Goal: Task Accomplishment & Management: Manage account settings

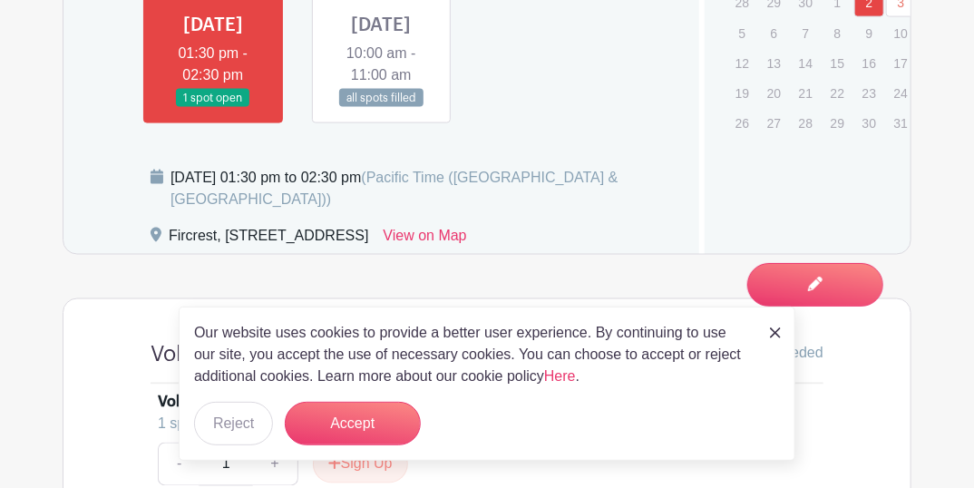
scroll to position [926, 0]
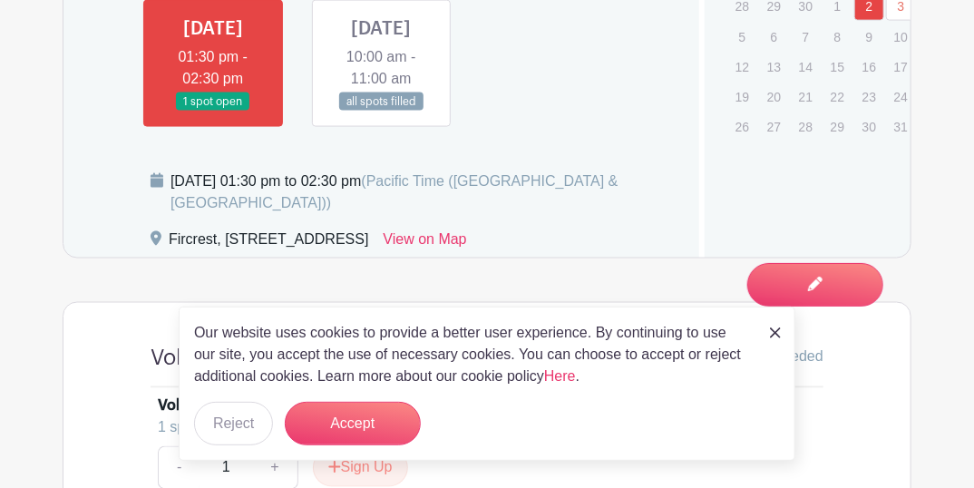
click at [381, 111] on link at bounding box center [381, 111] width 0 height 0
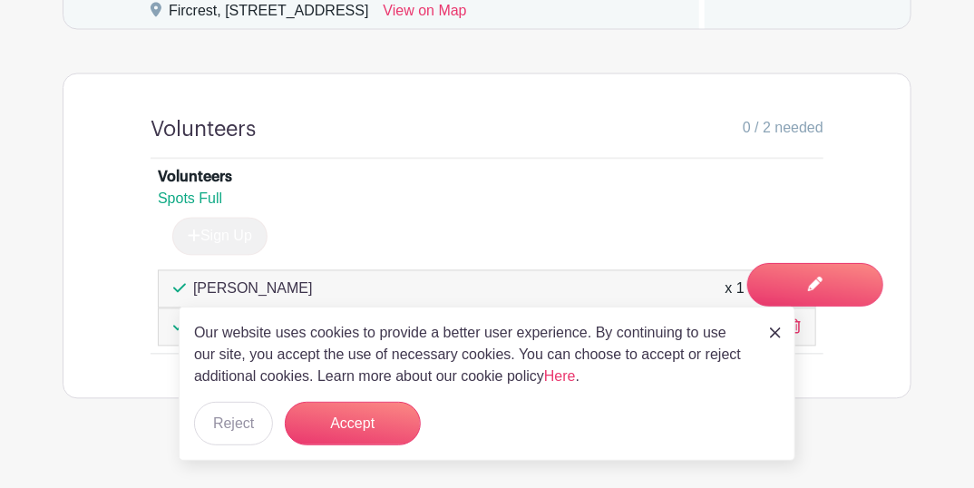
scroll to position [1200, 0]
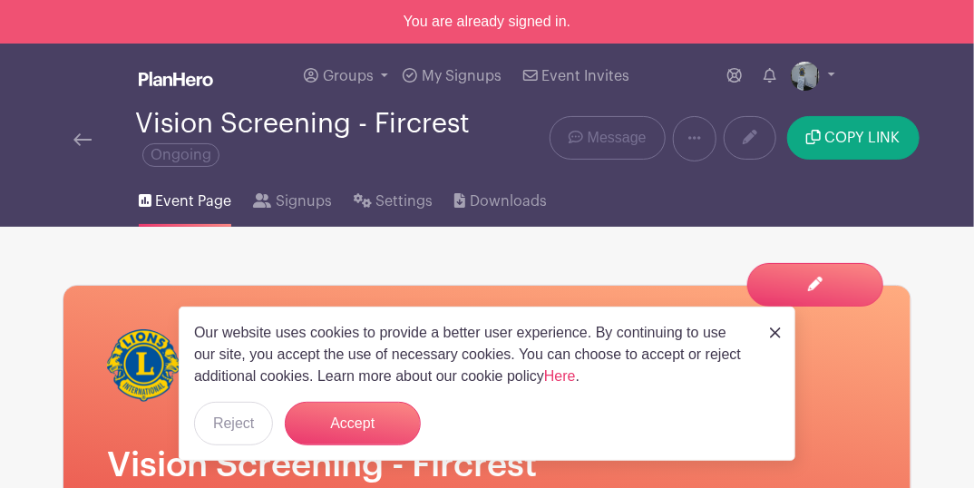
scroll to position [60, 0]
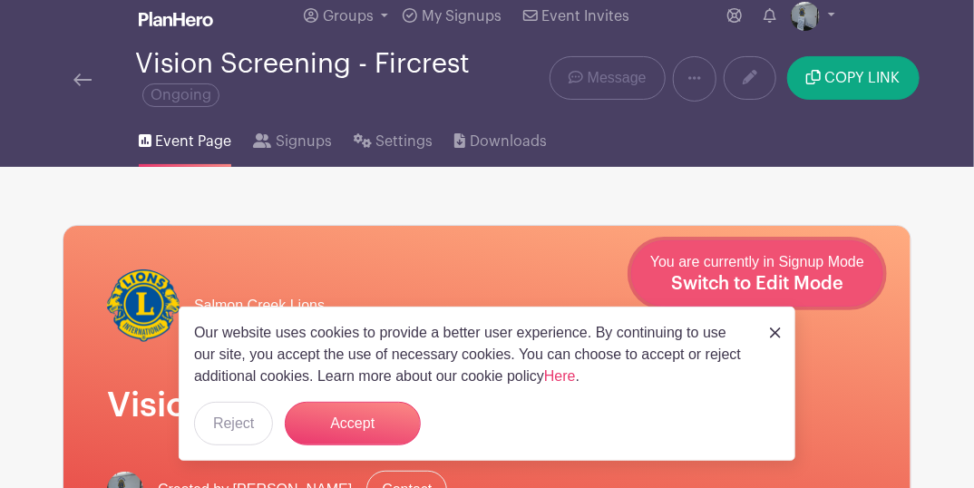
click at [848, 286] on div "You are currently in Signup Mode Switch to Edit Mode" at bounding box center [757, 273] width 214 height 44
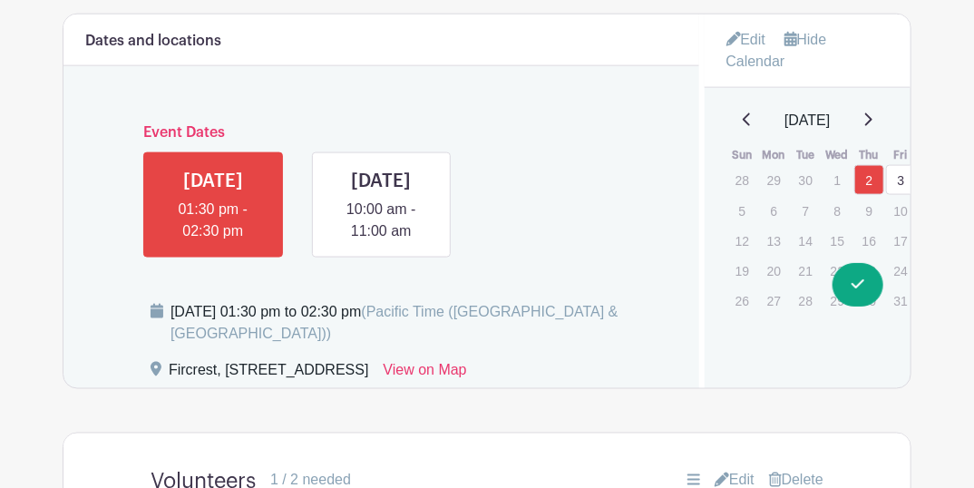
scroll to position [846, 0]
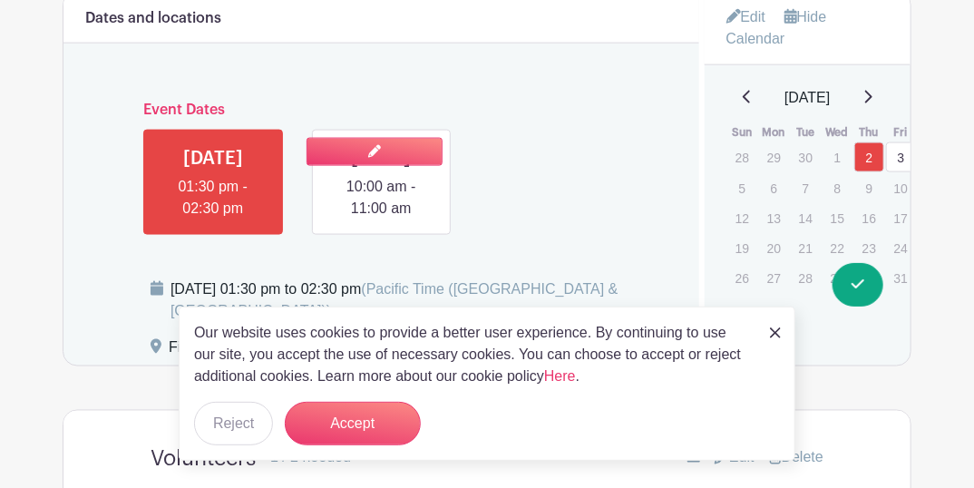
click at [381, 219] on link at bounding box center [381, 219] width 0 height 0
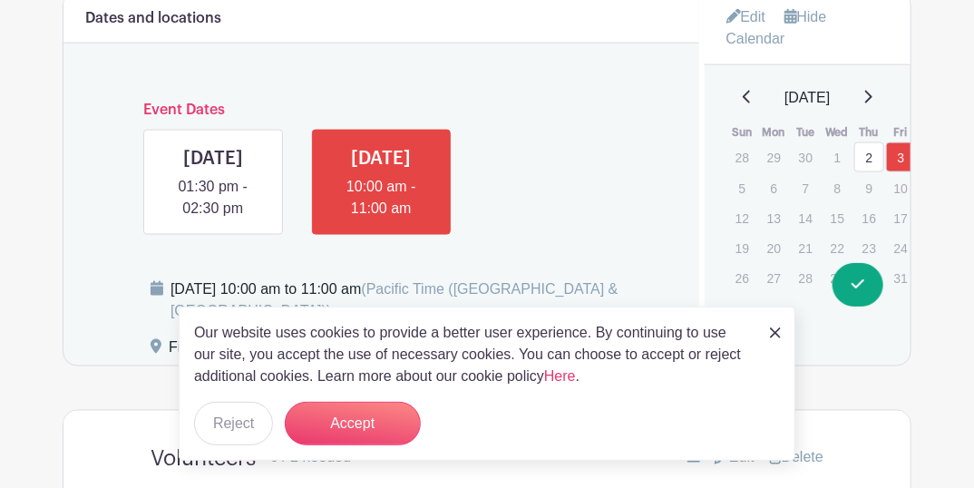
scroll to position [785, 0]
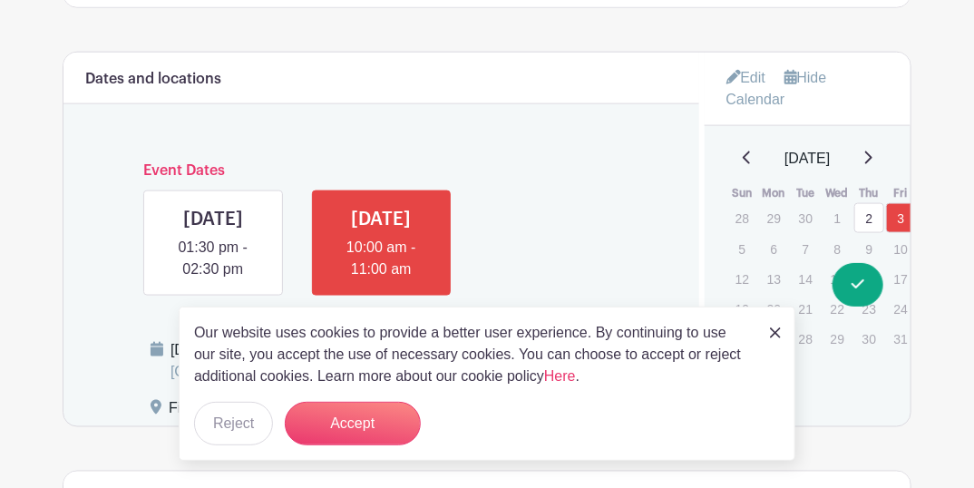
click at [753, 77] on link "Edit" at bounding box center [746, 78] width 40 height 30
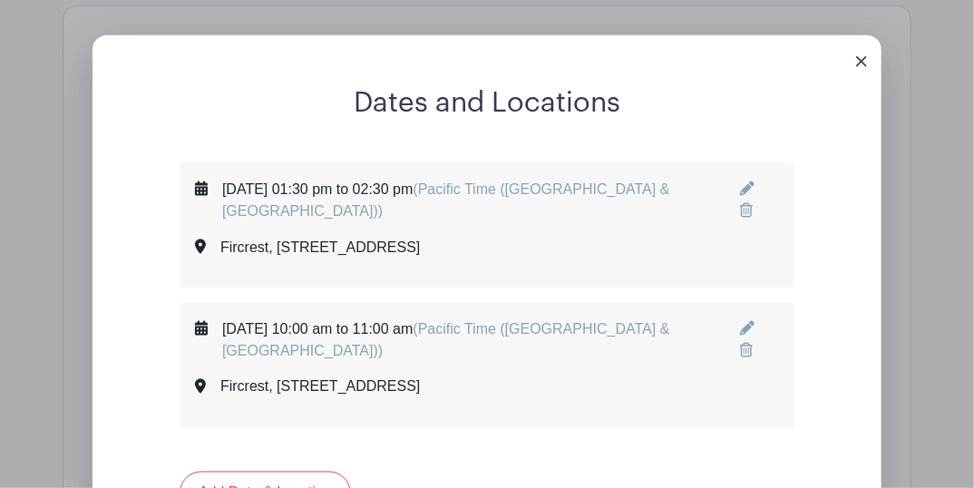
scroll to position [966, 0]
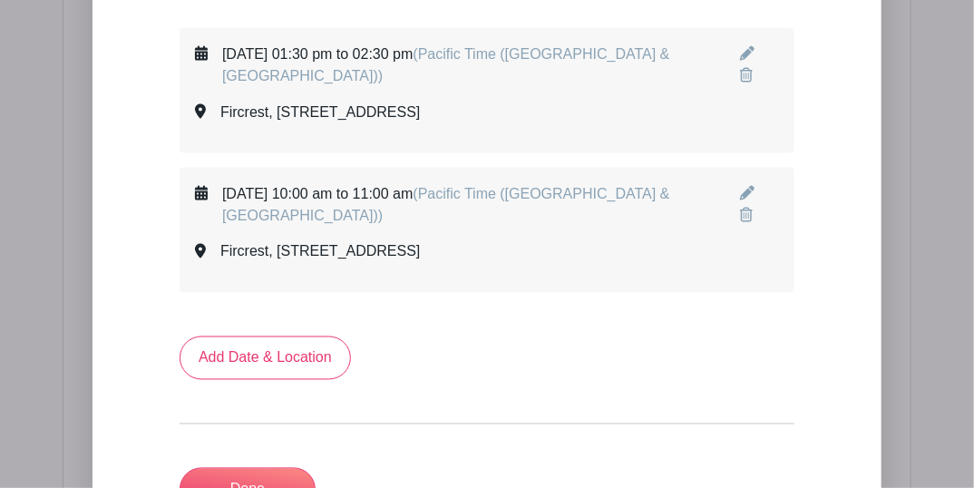
click at [743, 192] on icon at bounding box center [747, 193] width 15 height 15
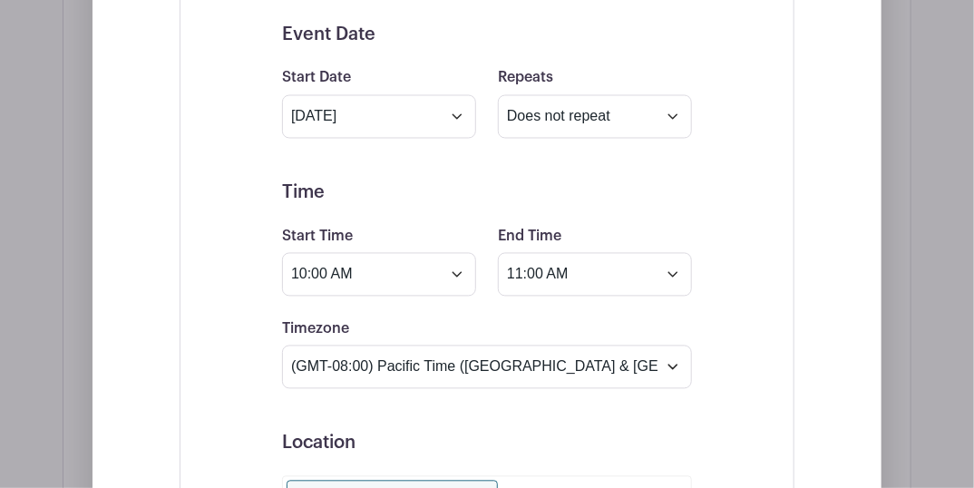
scroll to position [1208, 0]
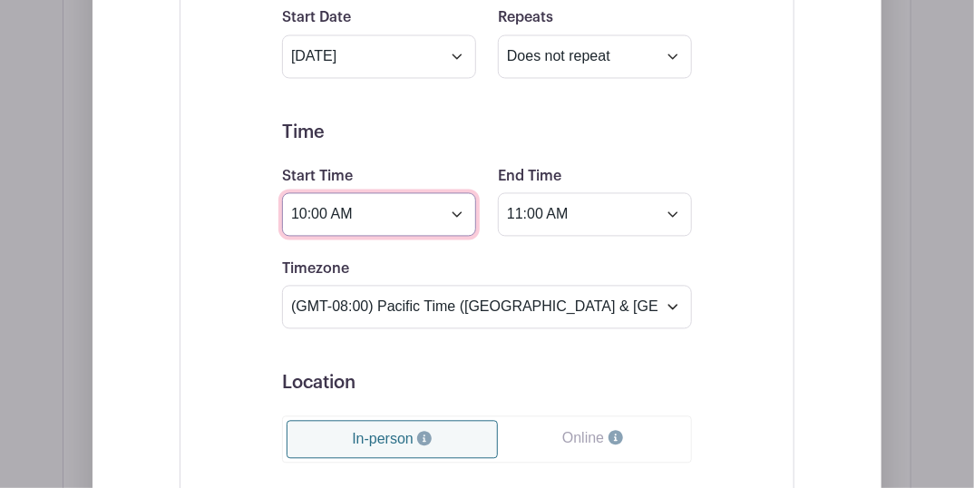
click at [369, 216] on input "10:00 AM" at bounding box center [379, 214] width 194 height 44
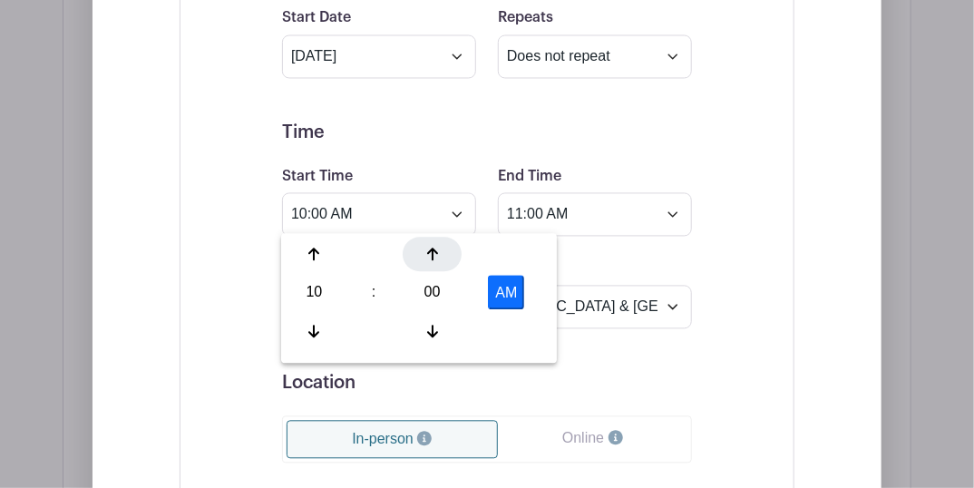
click at [439, 237] on div at bounding box center [431, 254] width 59 height 34
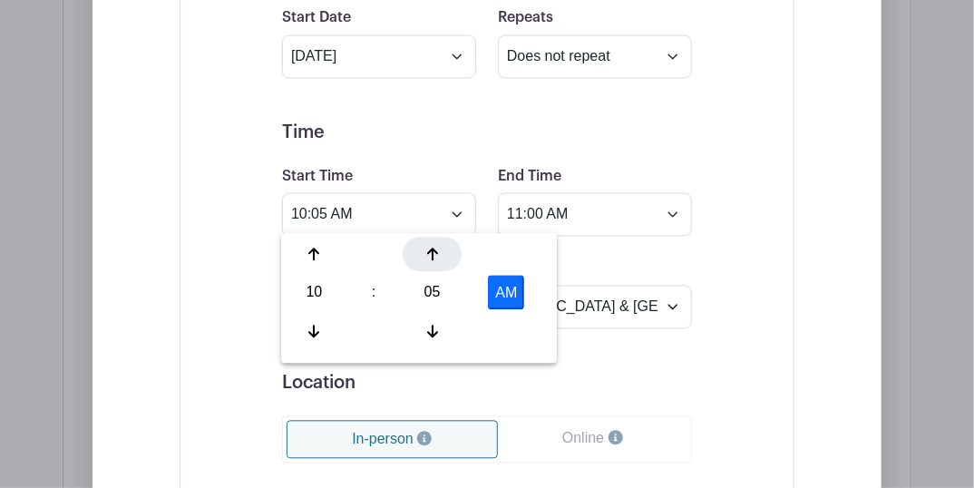
click at [439, 237] on div at bounding box center [431, 254] width 59 height 34
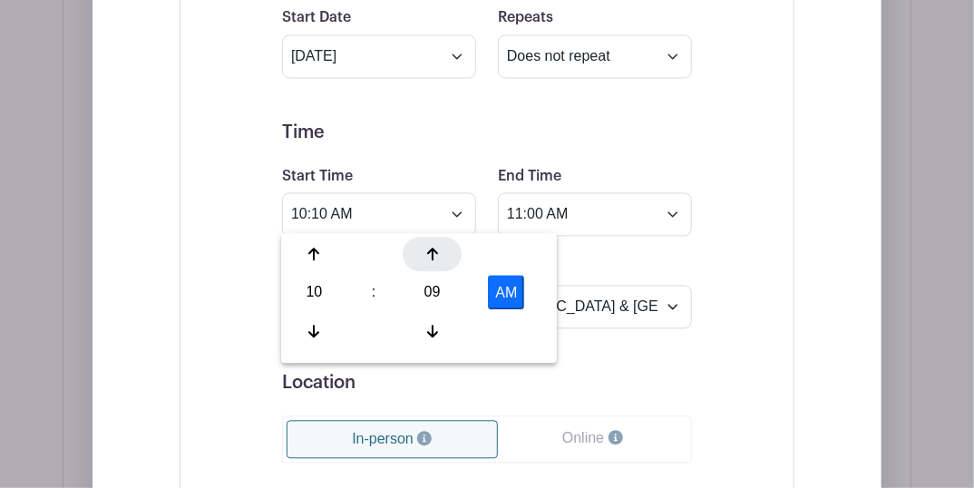
click at [439, 237] on div at bounding box center [431, 254] width 59 height 34
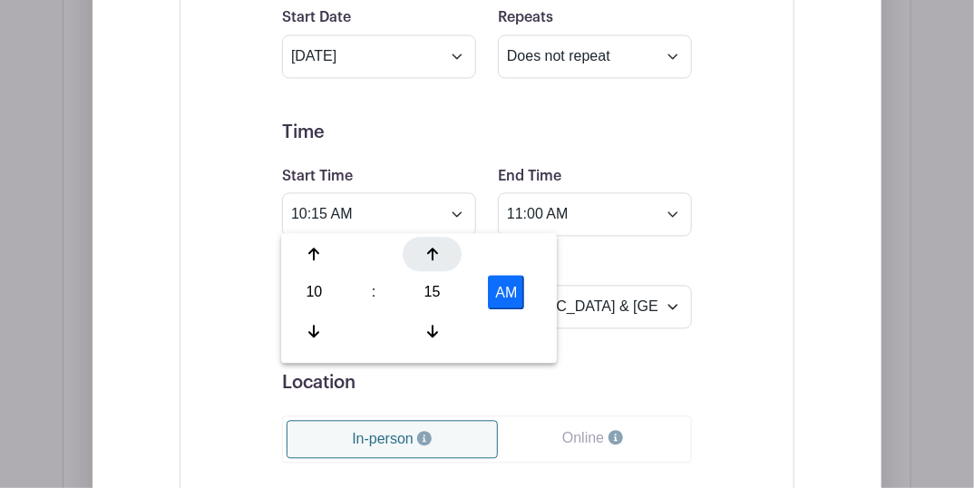
click at [439, 237] on div at bounding box center [431, 254] width 59 height 34
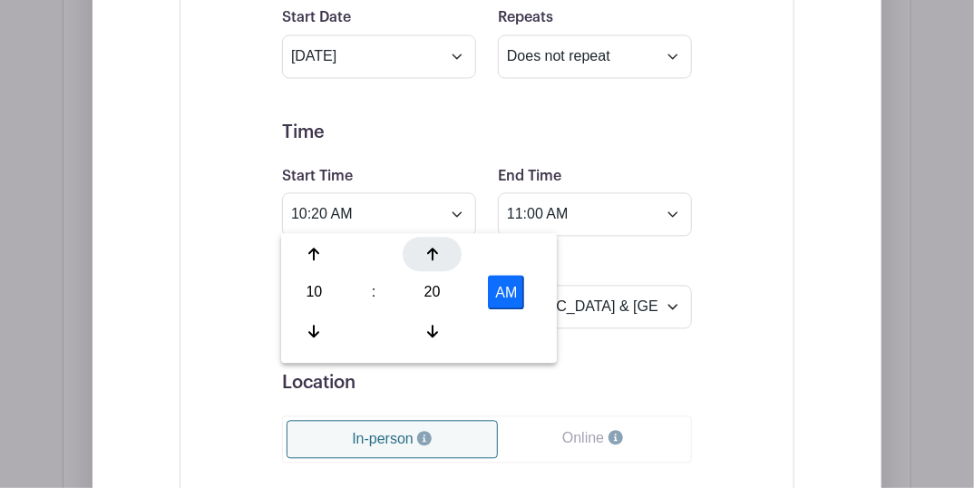
click at [439, 237] on div at bounding box center [431, 254] width 59 height 34
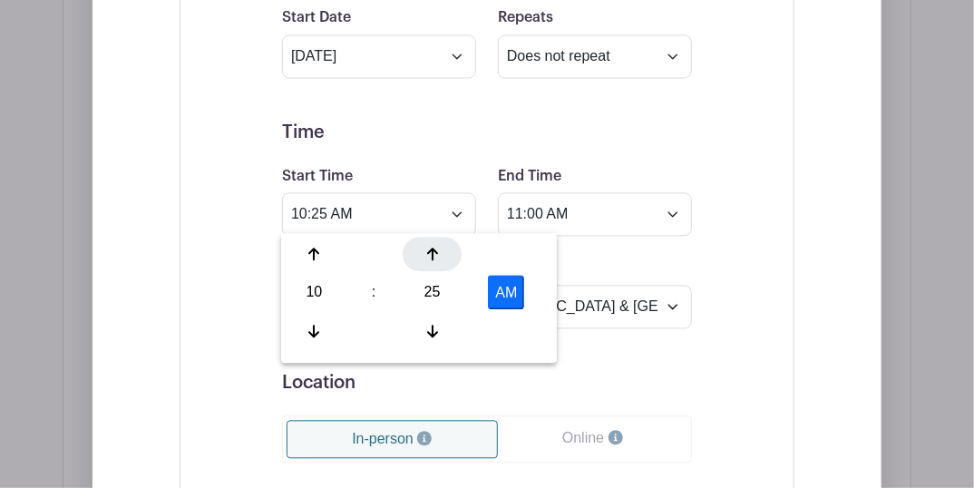
click at [439, 237] on div at bounding box center [431, 254] width 59 height 34
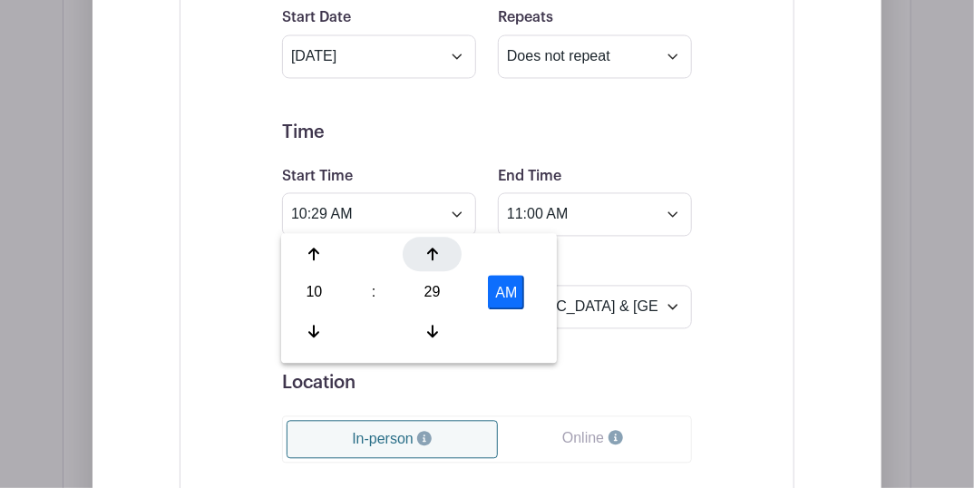
type input "10:30 AM"
click at [590, 199] on input "11:00 AM" at bounding box center [595, 214] width 194 height 44
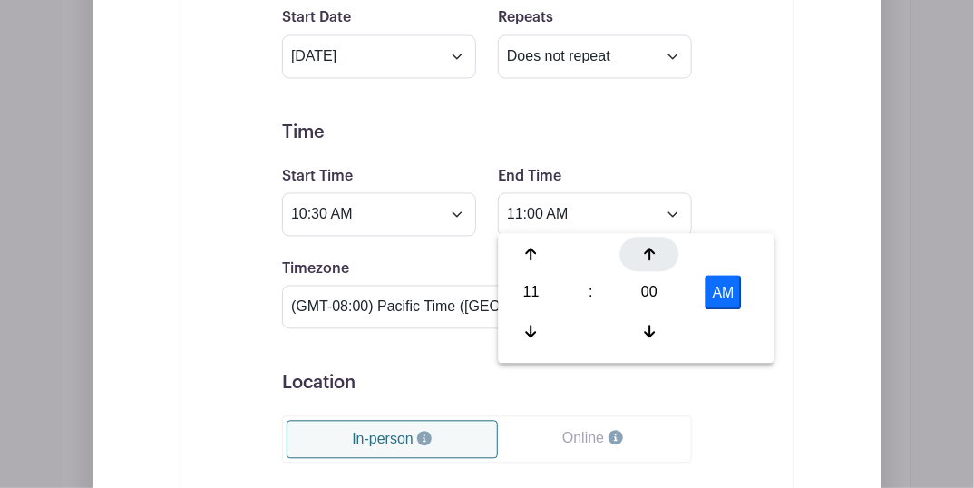
click at [644, 253] on icon at bounding box center [649, 254] width 11 height 15
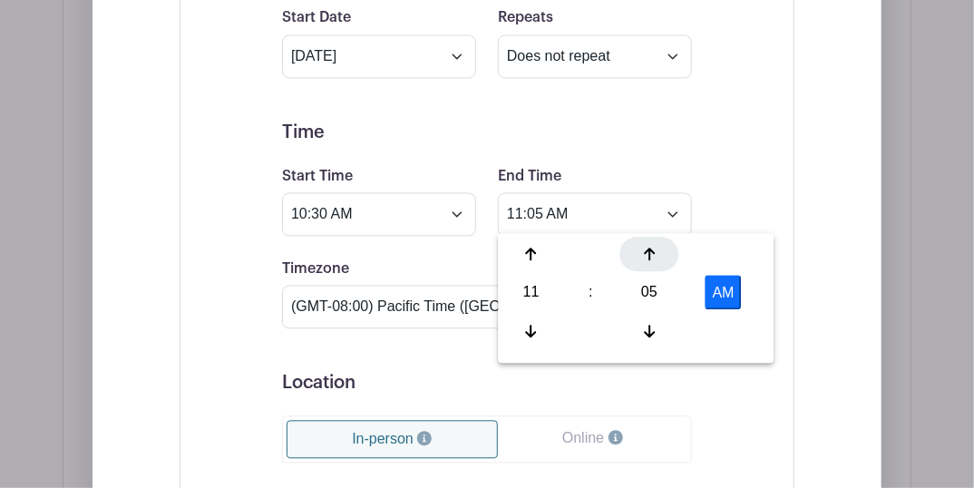
click at [644, 253] on icon at bounding box center [649, 254] width 11 height 15
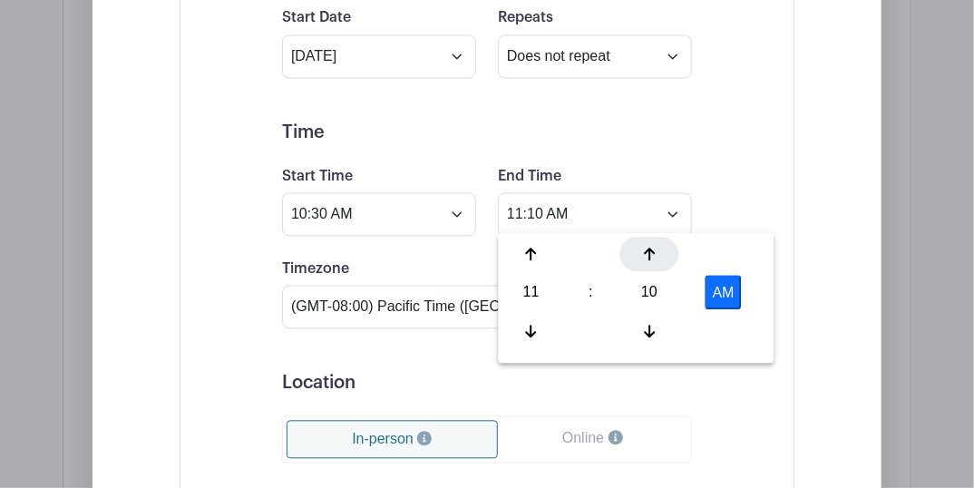
click at [644, 253] on icon at bounding box center [649, 254] width 11 height 15
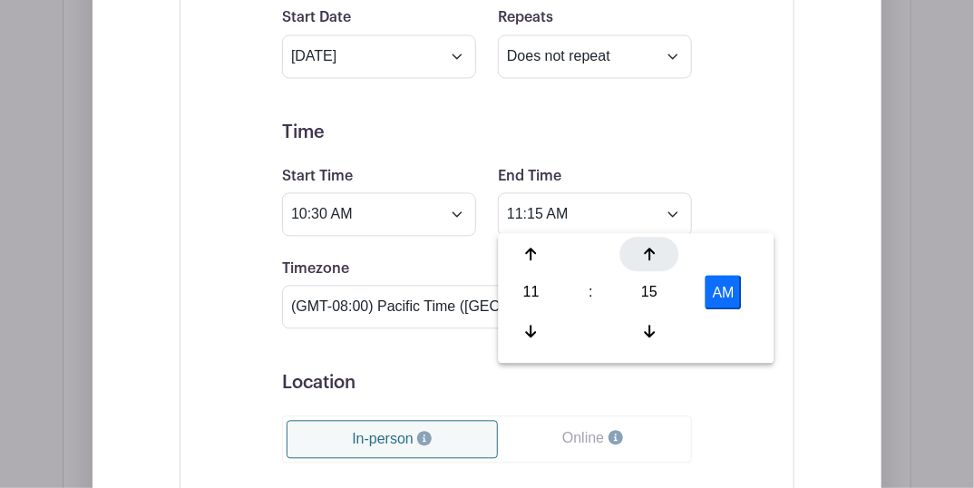
click at [644, 253] on icon at bounding box center [649, 254] width 11 height 15
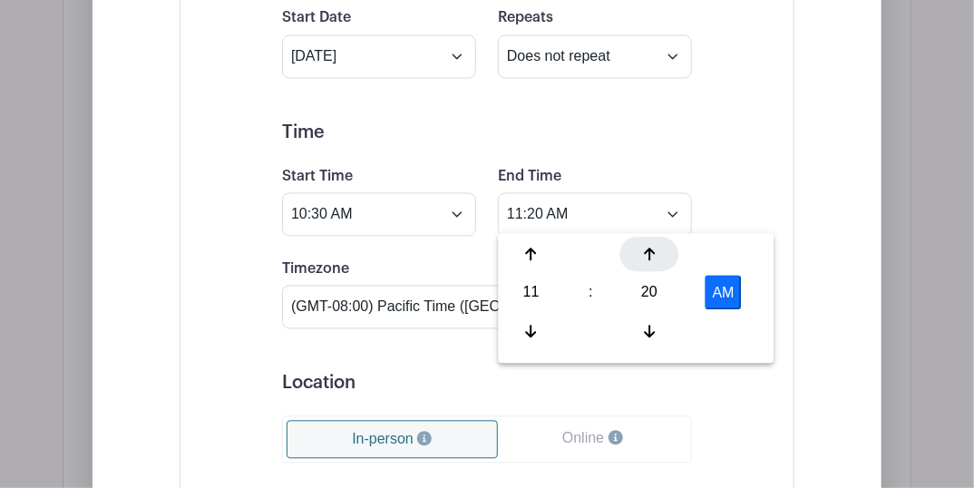
click at [644, 253] on icon at bounding box center [649, 254] width 11 height 15
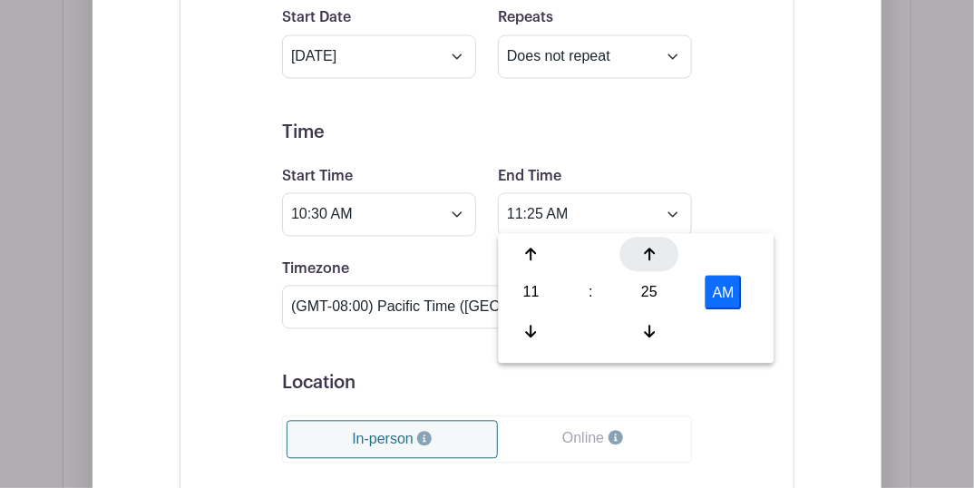
click at [644, 253] on icon at bounding box center [649, 254] width 11 height 15
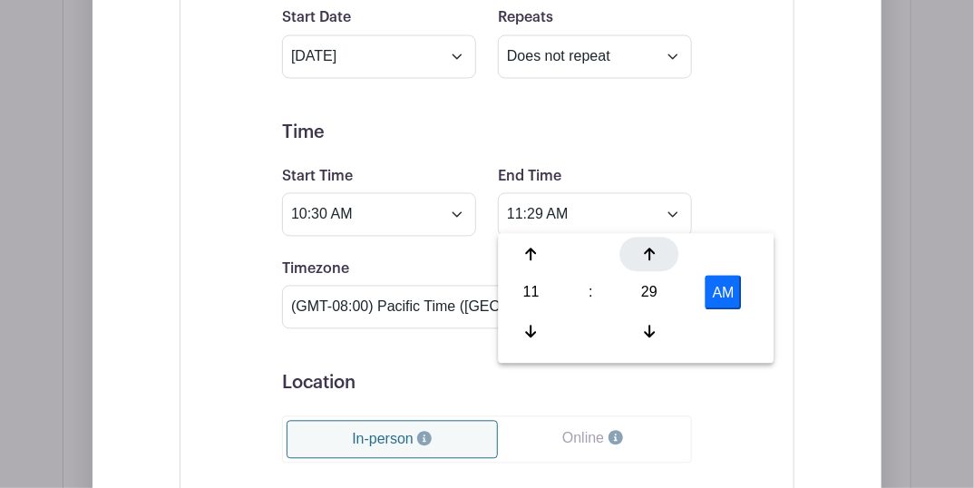
type input "11:30 AM"
click at [638, 165] on div "End Time 11:30 AM" at bounding box center [595, 200] width 216 height 71
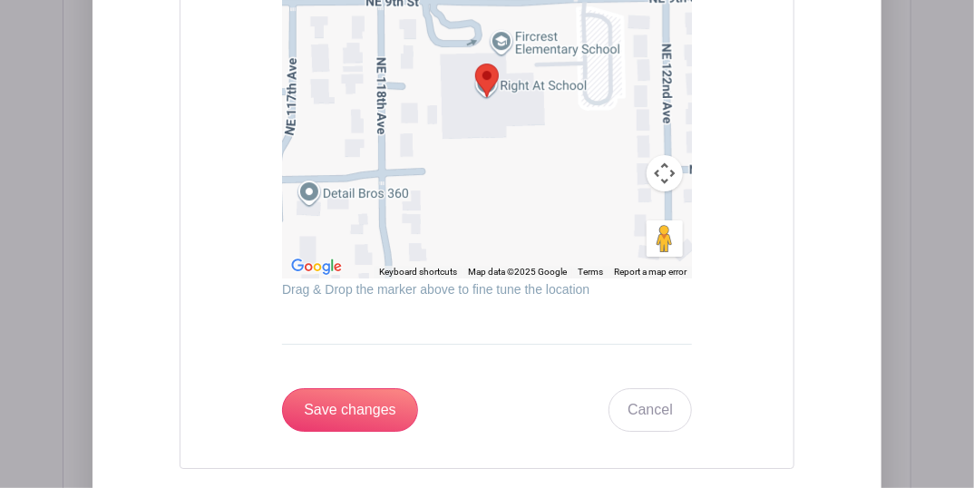
scroll to position [2115, 0]
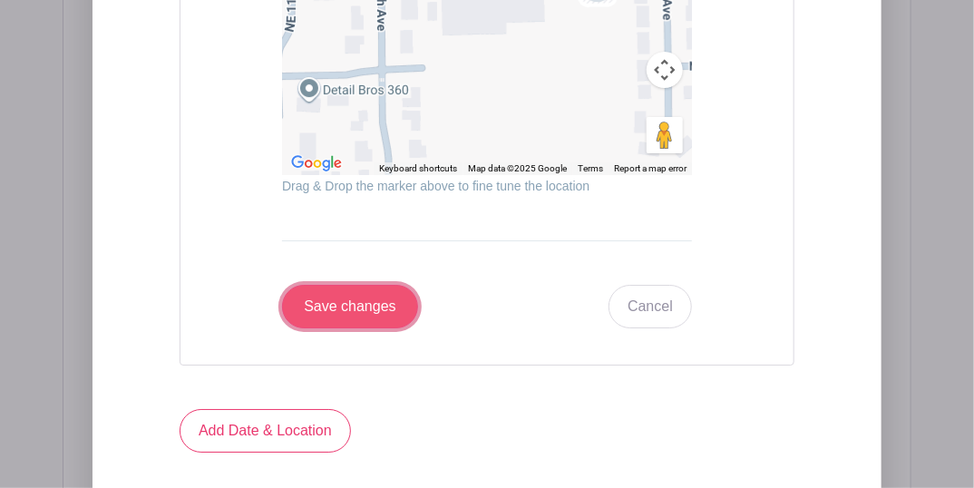
click at [385, 292] on input "Save changes" at bounding box center [350, 307] width 136 height 44
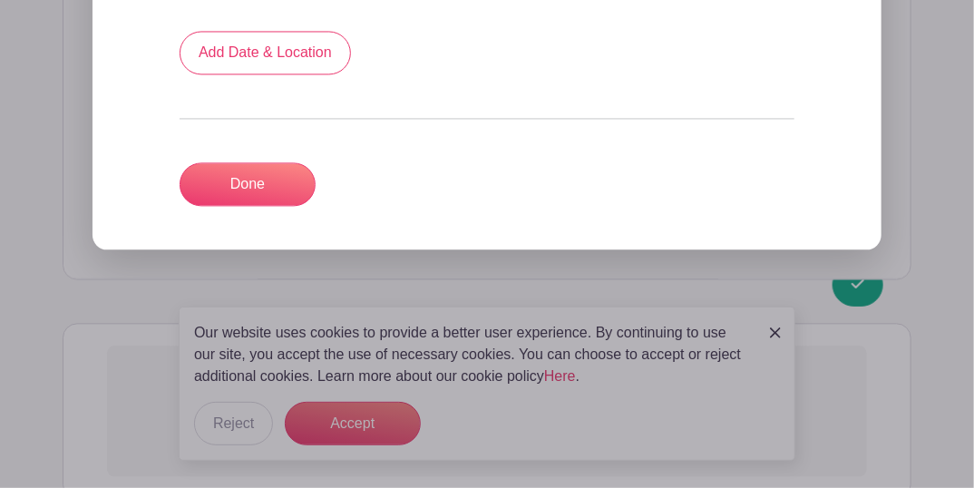
scroll to position [1391, 0]
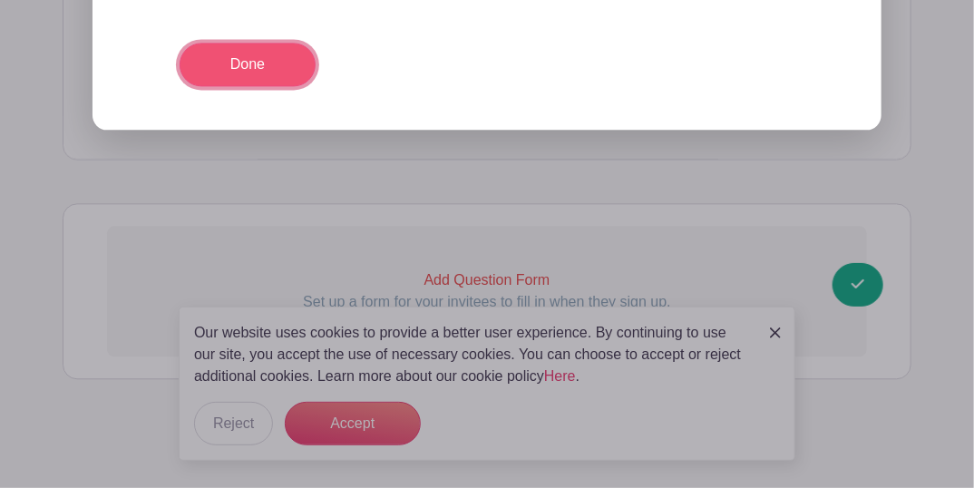
click at [266, 66] on link "Done" at bounding box center [247, 65] width 136 height 44
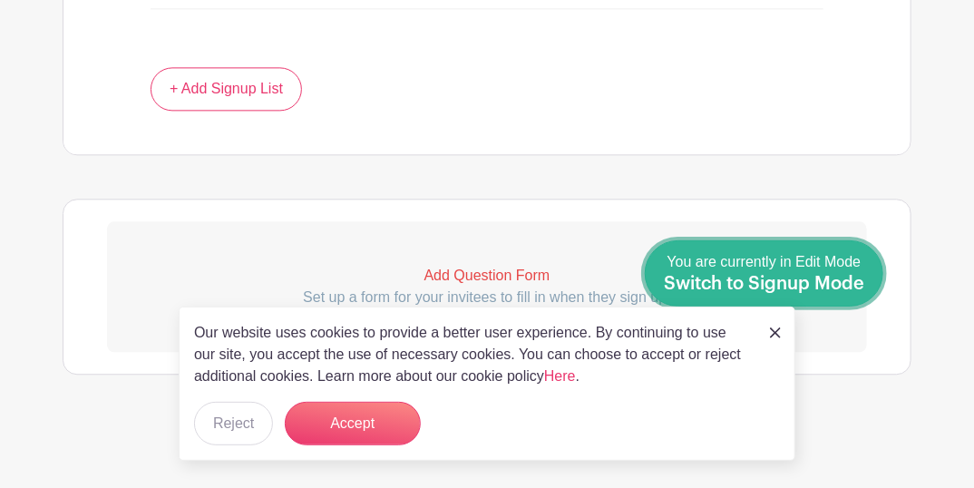
click at [876, 286] on link "Done Editing You are currently in Edit Mode Switch to Signup Mode" at bounding box center [764, 273] width 238 height 66
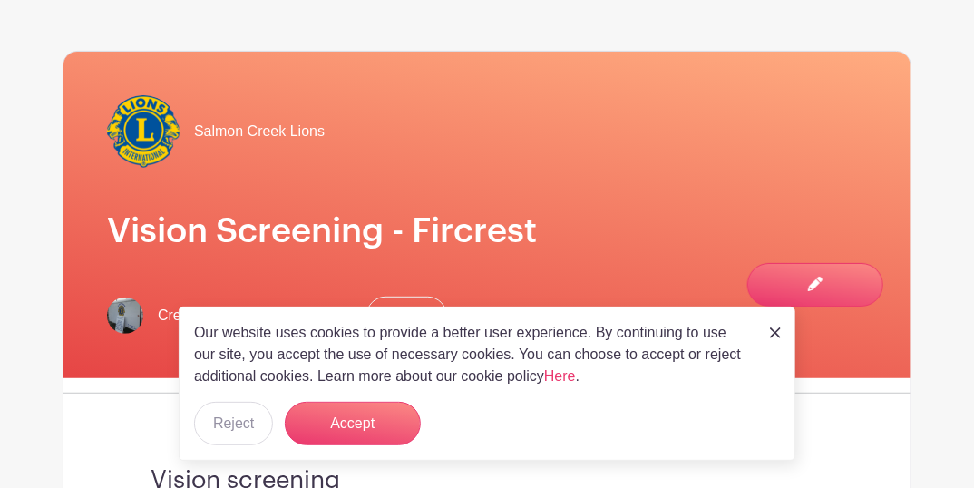
scroll to position [180, 0]
